Goal: Use online tool/utility

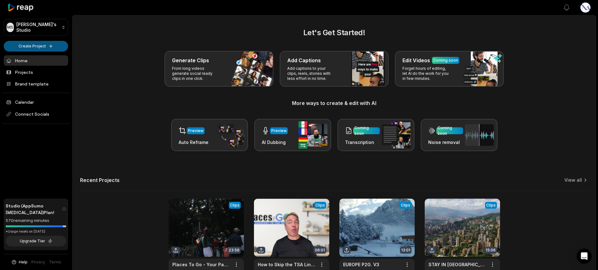
click at [31, 44] on html "MS Matt's Studio Create Project Home Projects Brand template Calendar Connect S…" at bounding box center [299, 135] width 598 height 270
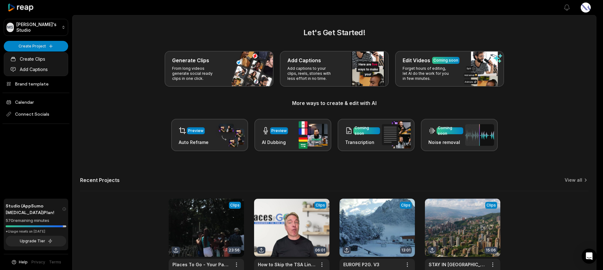
click at [38, 45] on html "MS Matt's Studio Create Project Home Projects Brand template Calendar Connect S…" at bounding box center [301, 135] width 603 height 270
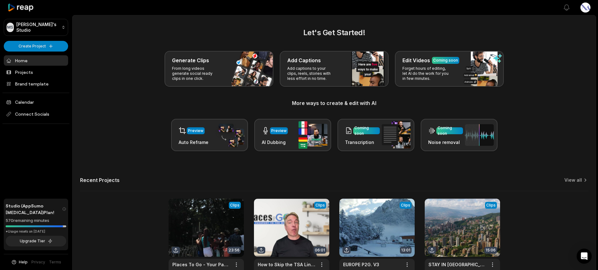
click at [38, 45] on html "MS Matt's Studio Create Project Home Projects Brand template Calendar Connect S…" at bounding box center [299, 135] width 598 height 270
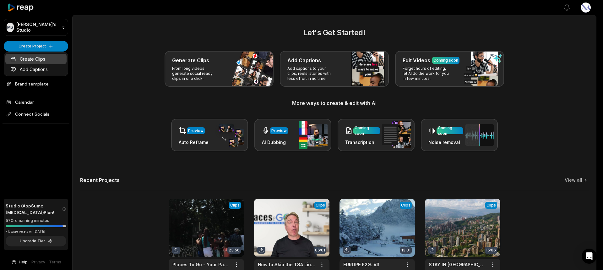
click at [34, 56] on link "Create Clips" at bounding box center [35, 59] width 61 height 10
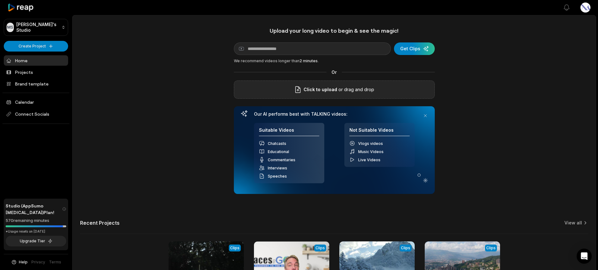
click at [337, 92] on p "or drag and drop" at bounding box center [355, 90] width 37 height 8
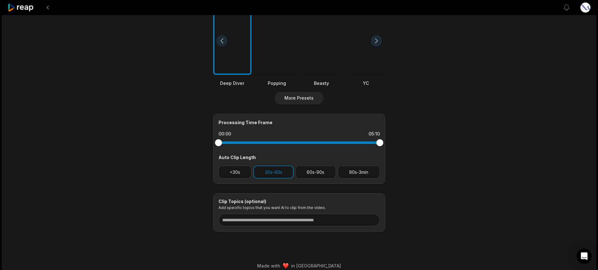
scroll to position [186, 0]
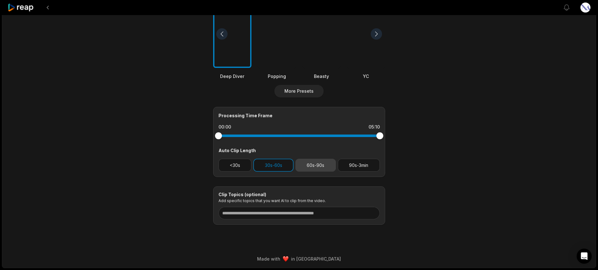
click at [318, 165] on button "60s-90s" at bounding box center [316, 165] width 41 height 13
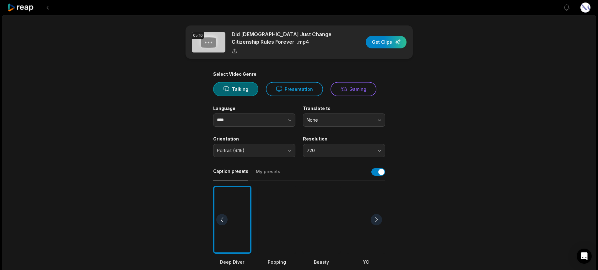
scroll to position [157, 0]
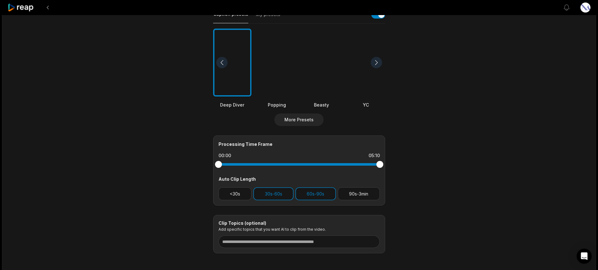
click at [324, 68] on div at bounding box center [321, 63] width 38 height 68
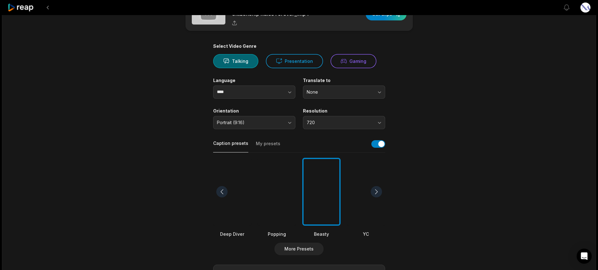
scroll to position [0, 0]
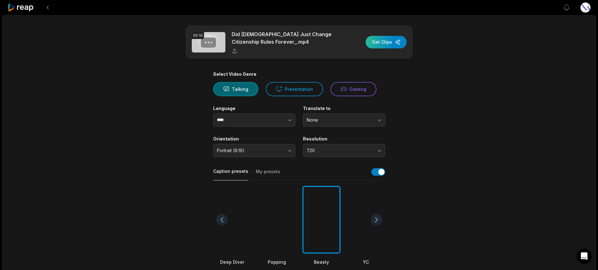
click at [383, 44] on div "button" at bounding box center [386, 42] width 41 height 13
